Goal: Task Accomplishment & Management: Manage account settings

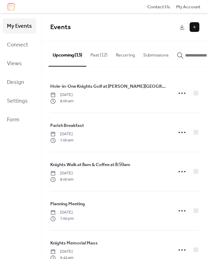
click at [102, 53] on button "Past (12)" at bounding box center [98, 53] width 25 height 24
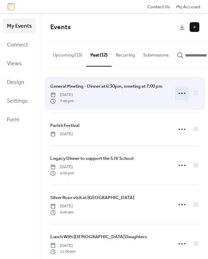
click at [181, 96] on icon at bounding box center [182, 93] width 11 height 11
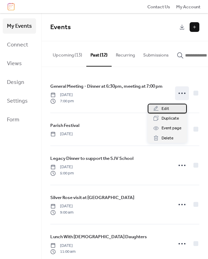
click at [166, 110] on span "Edit" at bounding box center [166, 109] width 8 height 7
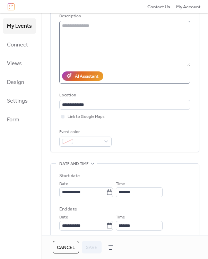
scroll to position [139, 0]
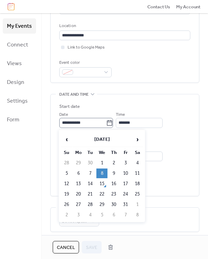
click at [113, 124] on icon at bounding box center [109, 123] width 7 height 7
click at [106, 124] on input "**********" at bounding box center [82, 123] width 47 height 10
click at [137, 141] on span "›" at bounding box center [137, 140] width 10 height 14
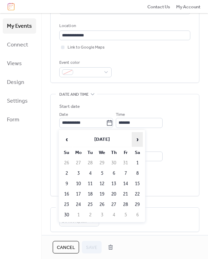
click at [137, 141] on span "›" at bounding box center [137, 140] width 10 height 14
click at [100, 172] on td "10" at bounding box center [102, 174] width 11 height 10
type input "**********"
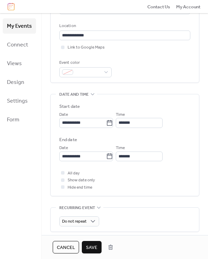
click at [93, 247] on span "Save" at bounding box center [91, 248] width 11 height 7
